Goal: Navigation & Orientation: Find specific page/section

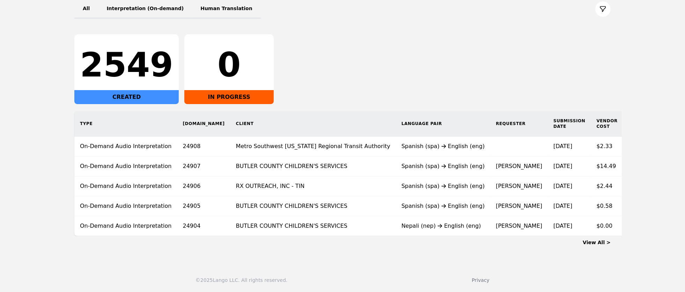
scroll to position [0, 60]
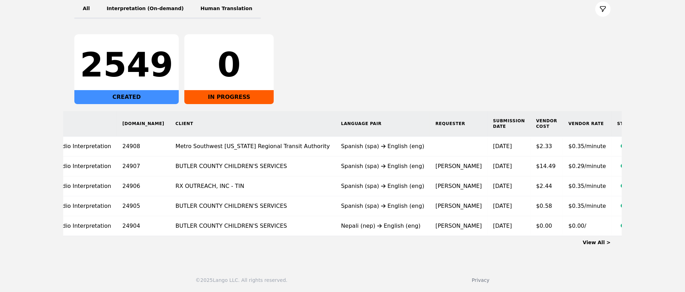
click at [597, 241] on link "View All >" at bounding box center [596, 242] width 28 height 6
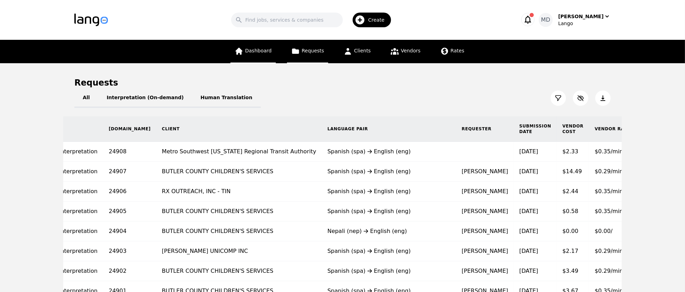
click at [246, 50] on link "Dashboard" at bounding box center [252, 51] width 45 height 23
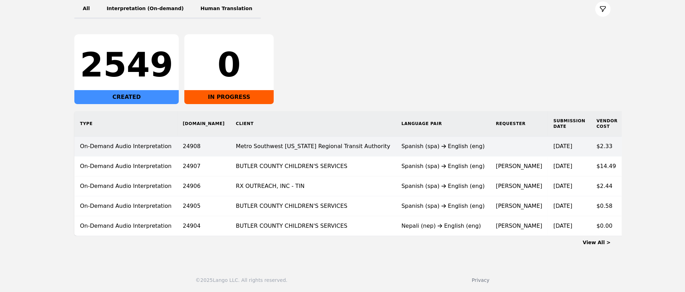
scroll to position [91, 0]
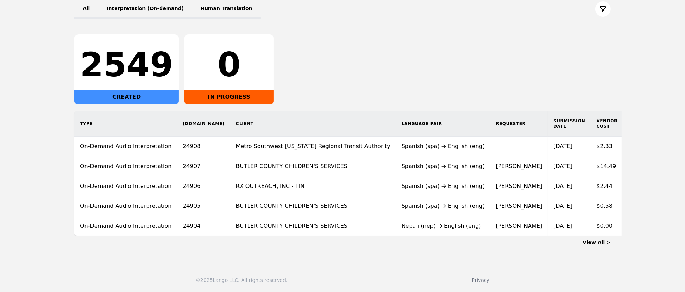
click at [598, 245] on link "View All >" at bounding box center [596, 242] width 28 height 6
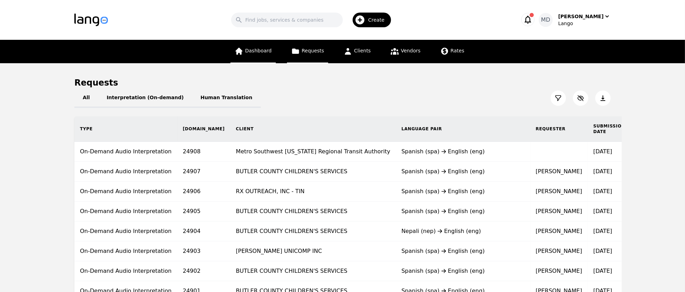
click at [259, 51] on span "Dashboard" at bounding box center [258, 51] width 27 height 6
